Goal: Entertainment & Leisure: Consume media (video, audio)

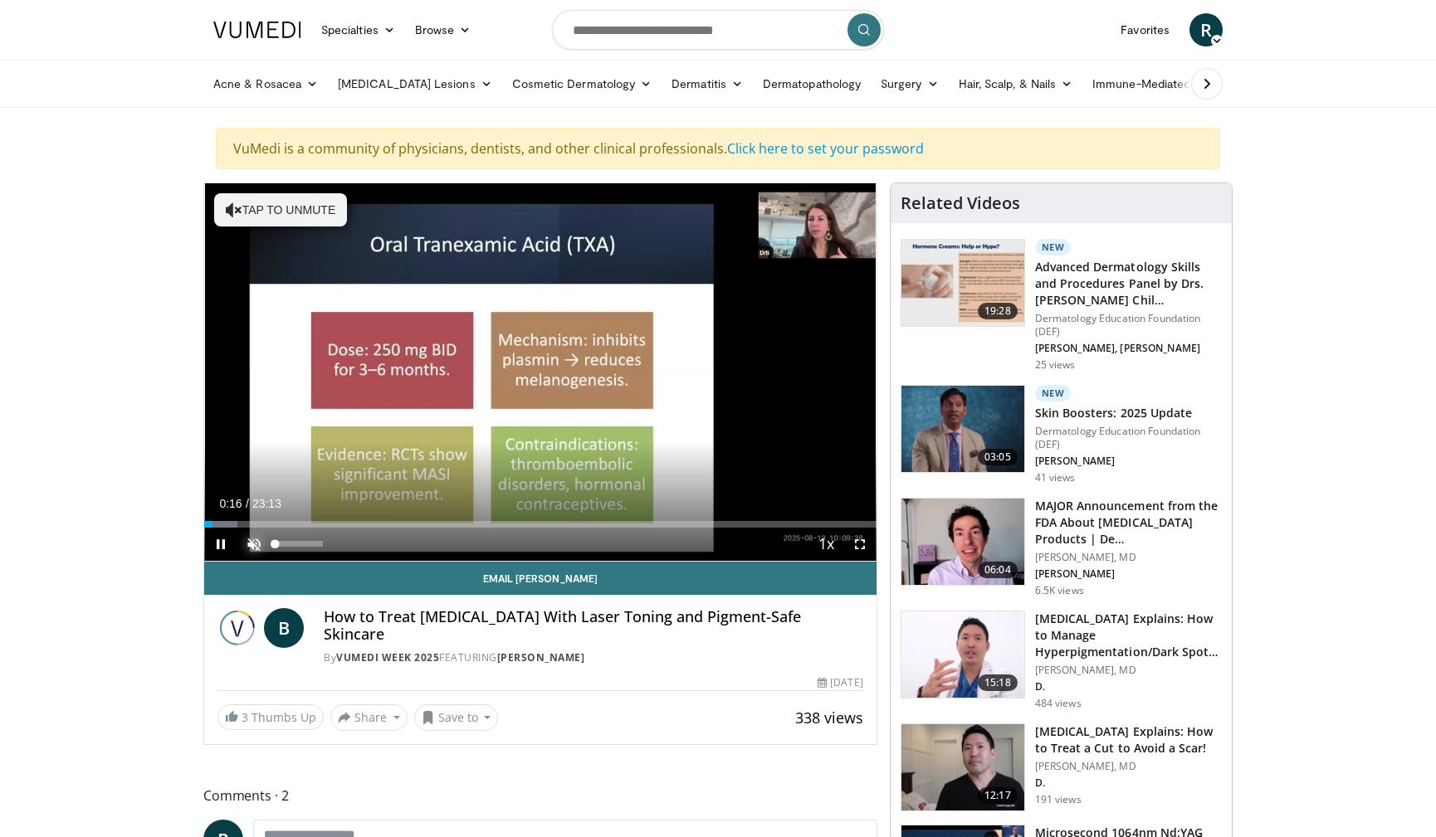
click at [254, 543] on span "Video Player" at bounding box center [253, 544] width 33 height 33
click at [294, 545] on div "40%" at bounding box center [298, 544] width 47 height 6
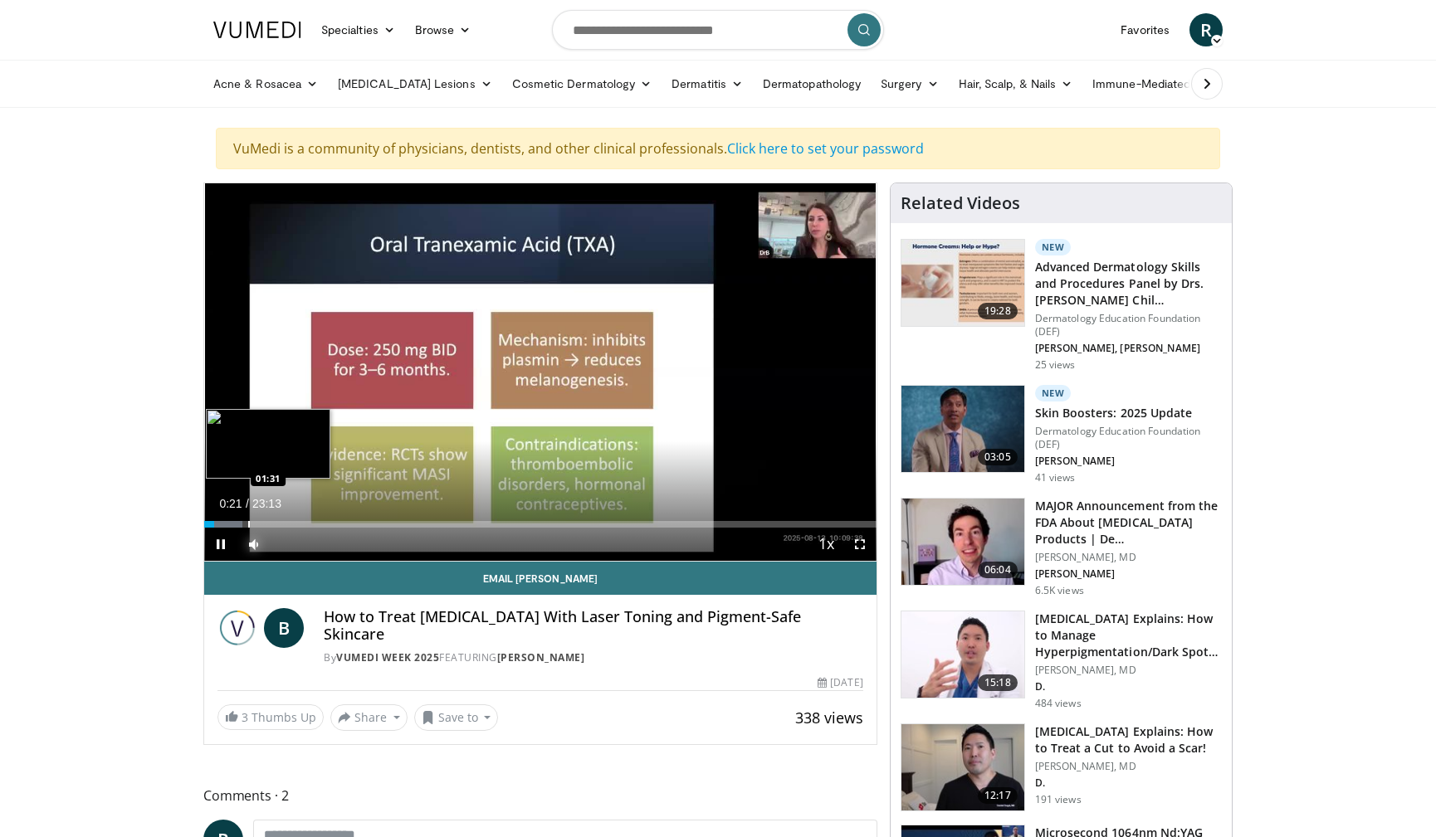
click at [249, 522] on div "Progress Bar" at bounding box center [249, 524] width 2 height 7
click at [295, 526] on div "Progress Bar" at bounding box center [296, 524] width 2 height 7
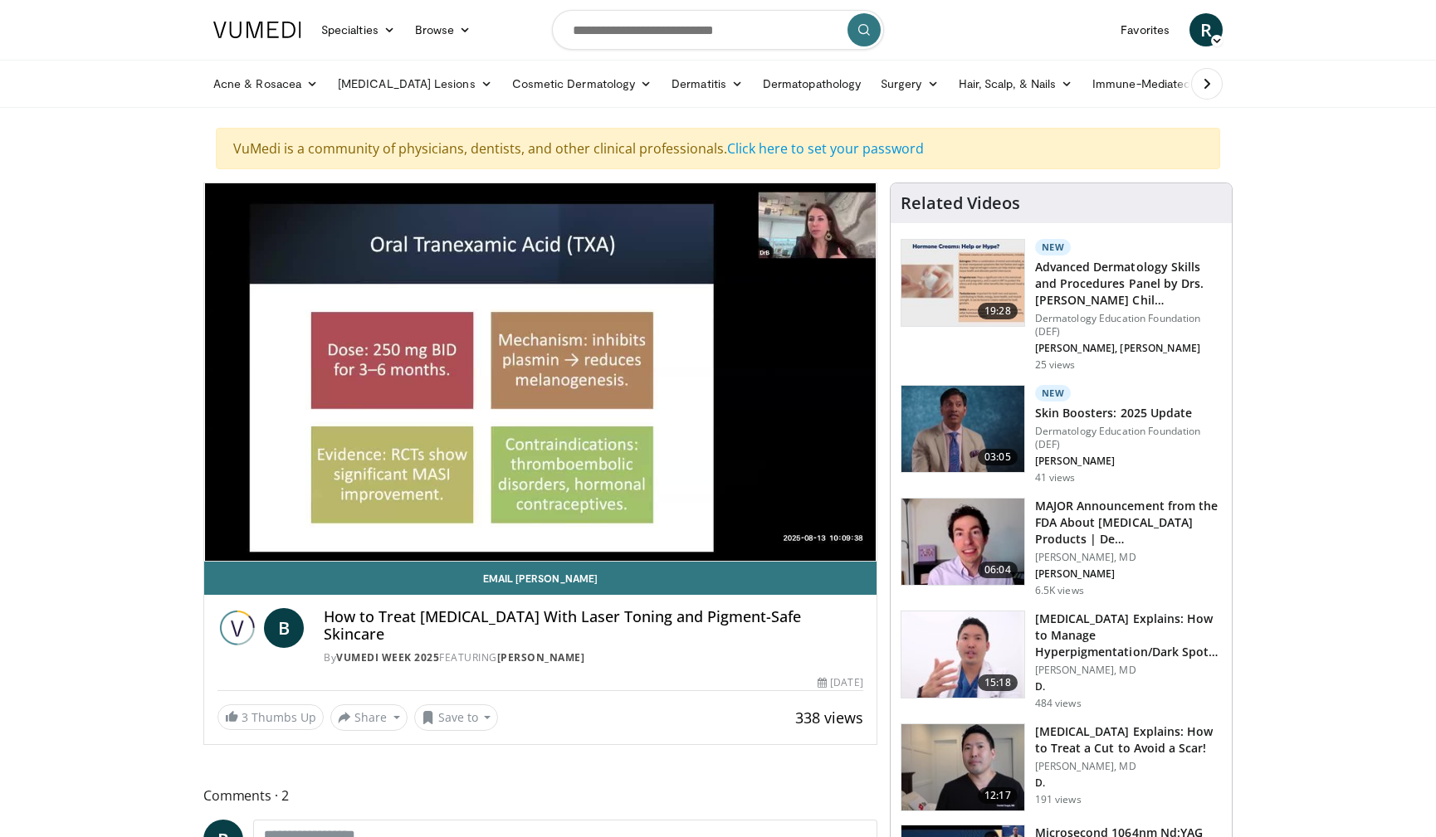
click at [333, 524] on div "10 seconds Tap to unmute" at bounding box center [540, 372] width 672 height 378
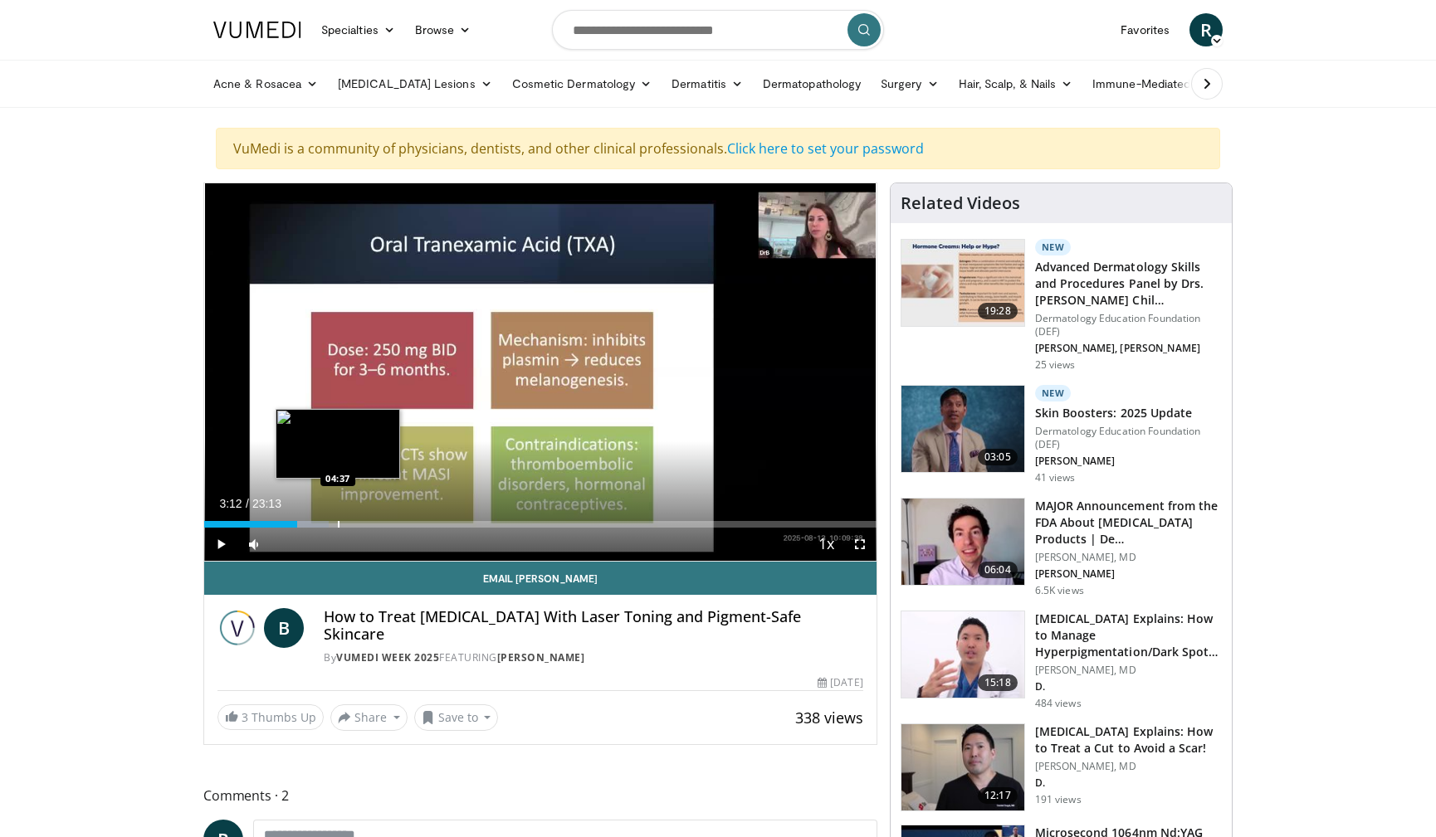
click at [338, 521] on div "Progress Bar" at bounding box center [339, 524] width 2 height 7
click at [354, 524] on div "Progress Bar" at bounding box center [355, 524] width 2 height 7
click at [218, 548] on span "Video Player" at bounding box center [220, 544] width 33 height 33
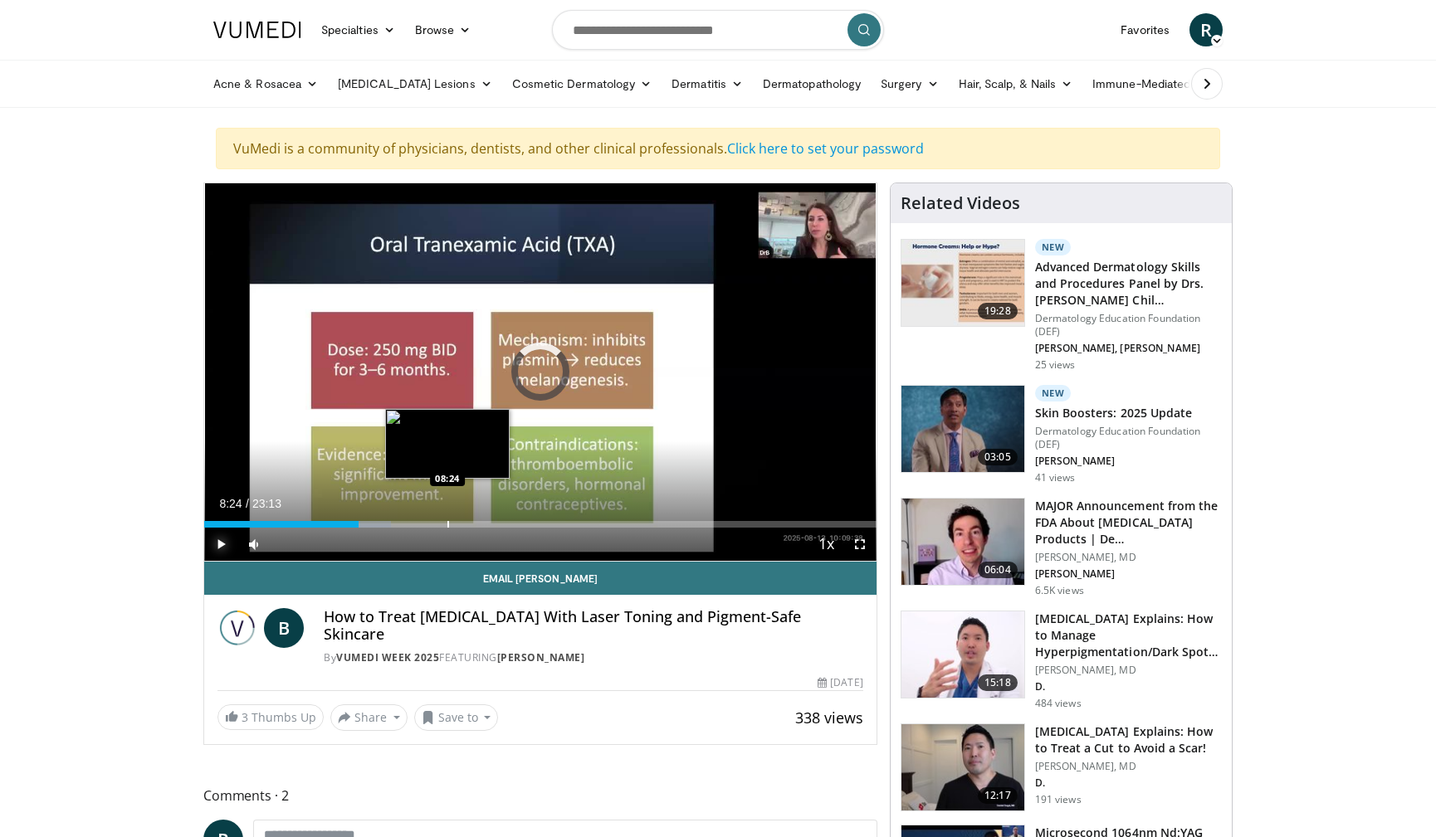
click at [447, 526] on div "Progress Bar" at bounding box center [448, 524] width 2 height 7
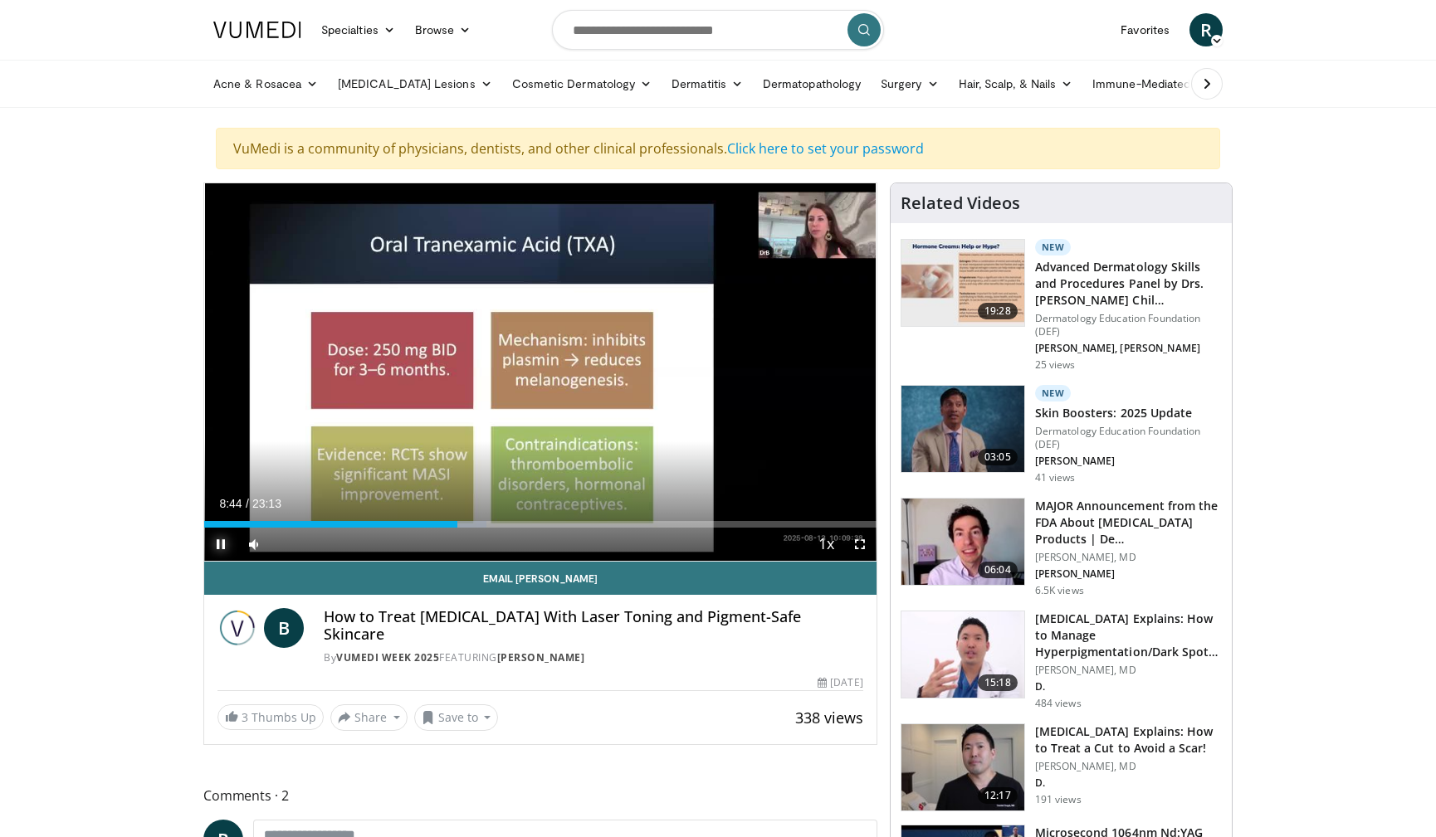
click at [223, 536] on span "Video Player" at bounding box center [220, 544] width 33 height 33
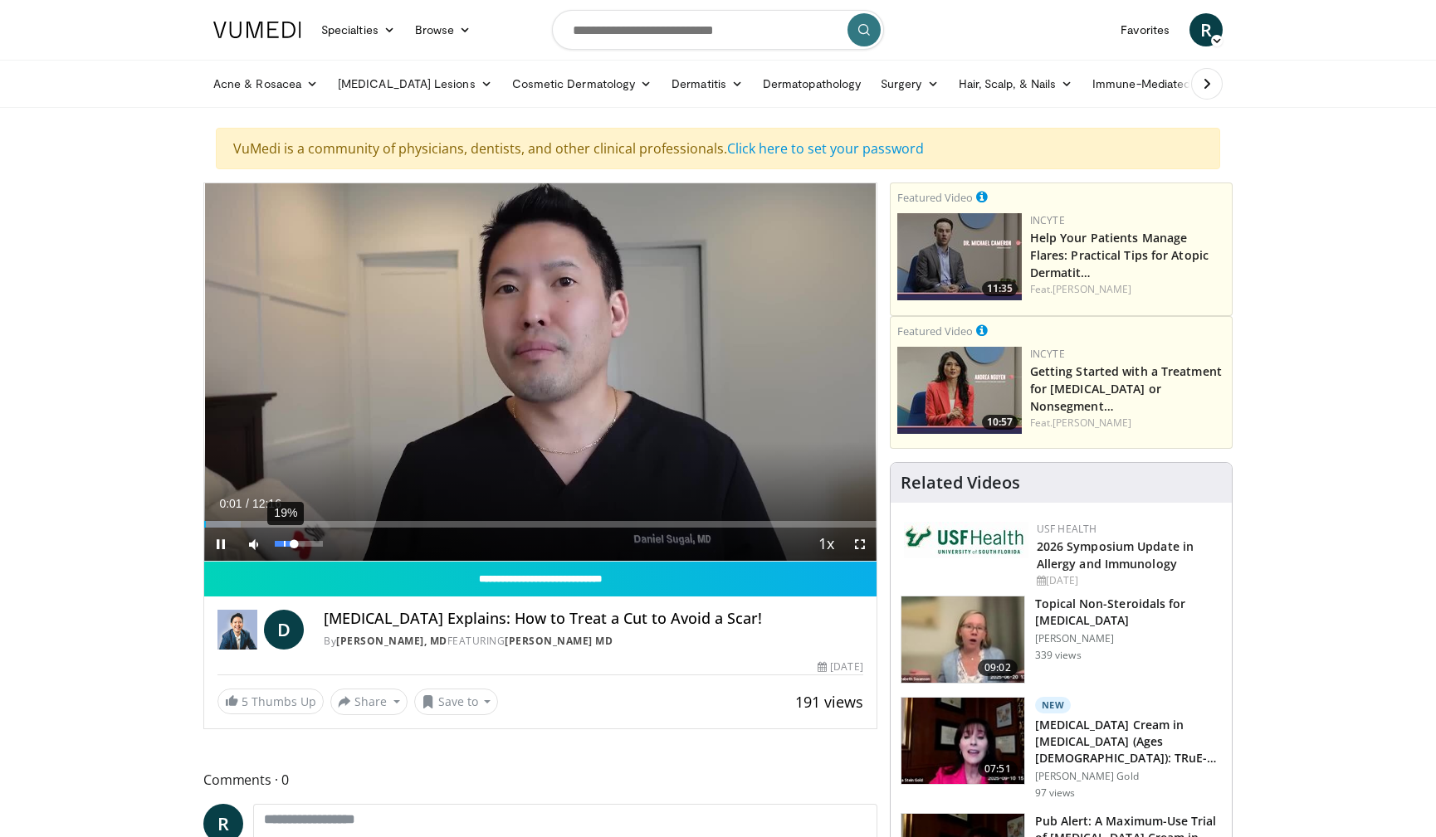
click at [284, 547] on div "19%" at bounding box center [298, 544] width 47 height 6
click at [271, 524] on div "Loaded : 5.41% 00:05 01:10" at bounding box center [540, 524] width 672 height 7
click at [316, 524] on video-js "**********" at bounding box center [540, 372] width 672 height 378
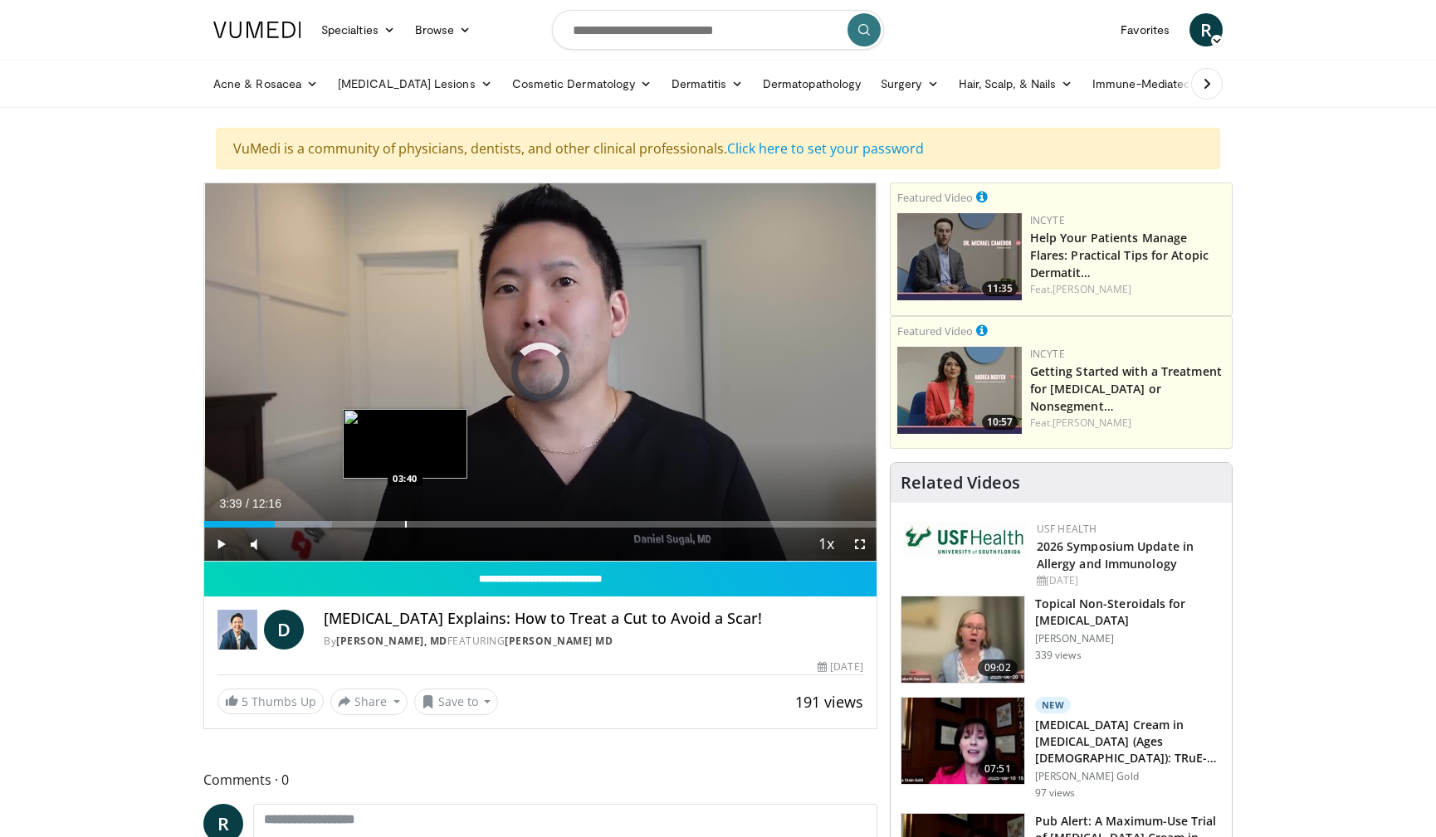
click at [404, 522] on div "Loaded : 18.97% 01:17 03:40" at bounding box center [540, 524] width 672 height 7
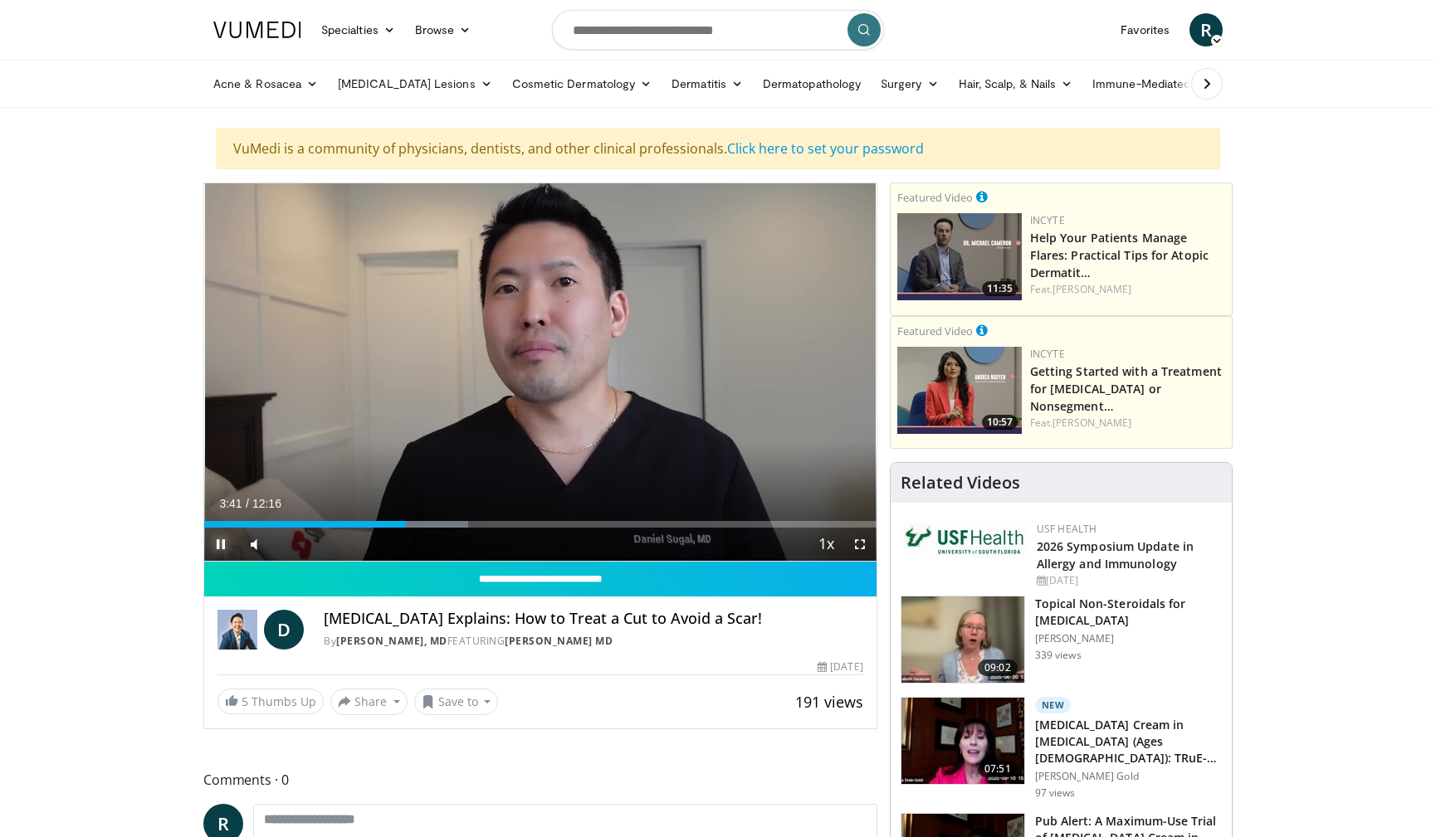
click at [220, 539] on span "Video Player" at bounding box center [220, 544] width 33 height 33
